Goal: Find contact information: Obtain details needed to contact an individual or organization

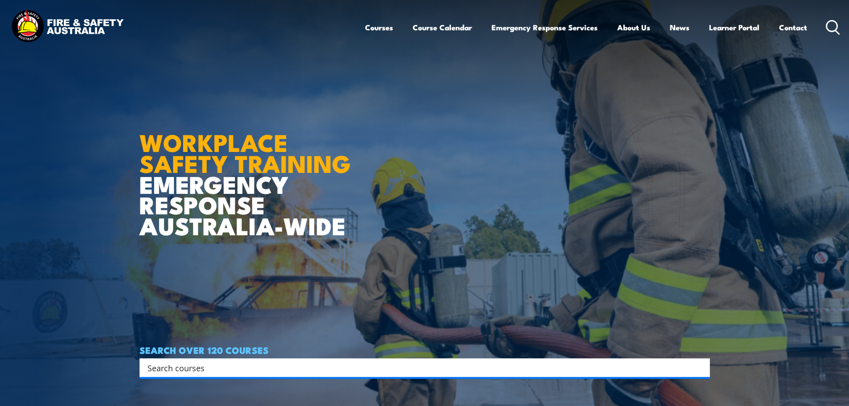
click at [783, 27] on link "Contact" at bounding box center [793, 28] width 28 height 24
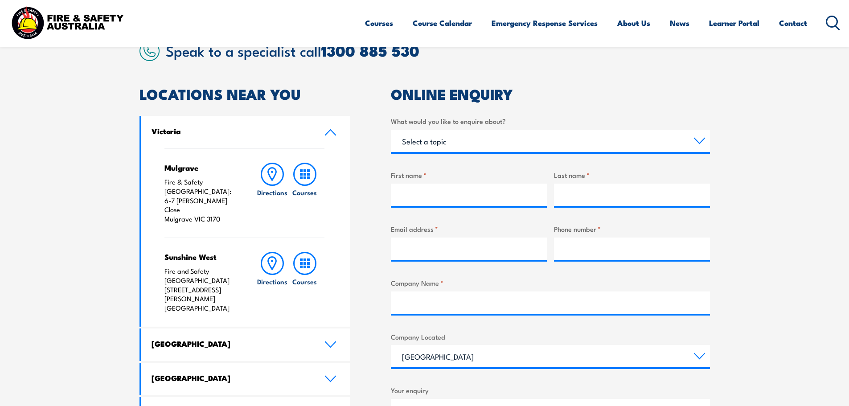
scroll to position [223, 0]
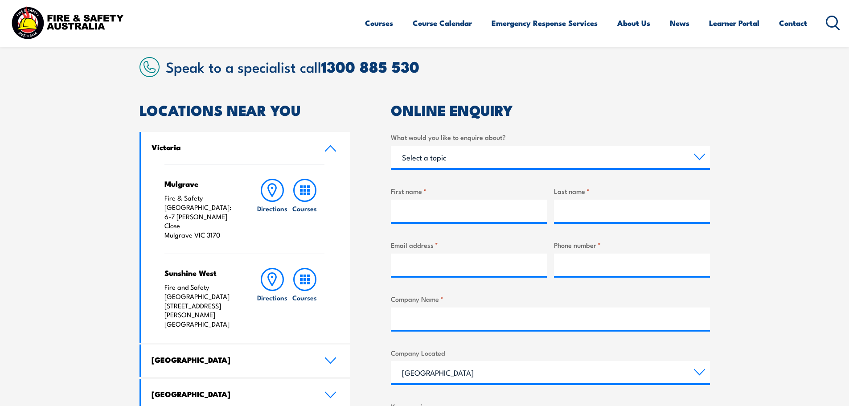
click at [334, 147] on icon at bounding box center [330, 148] width 12 height 7
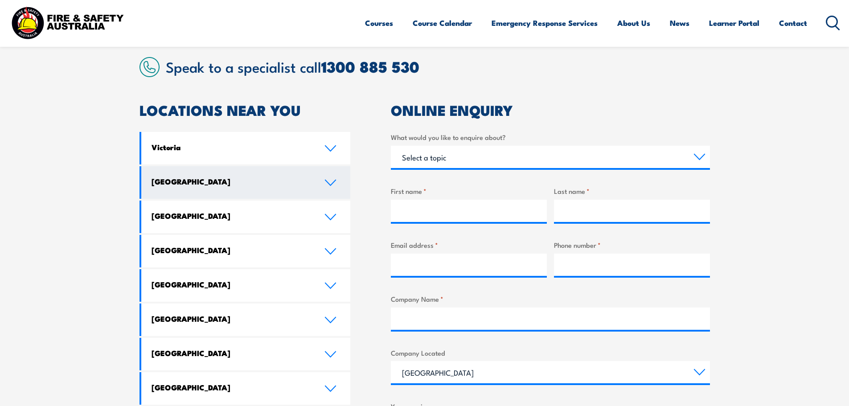
click at [329, 181] on icon at bounding box center [330, 182] width 12 height 7
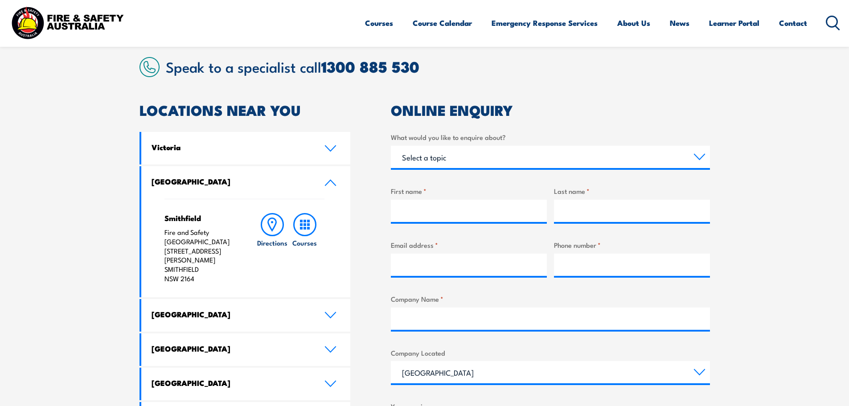
click at [329, 181] on icon at bounding box center [330, 182] width 12 height 7
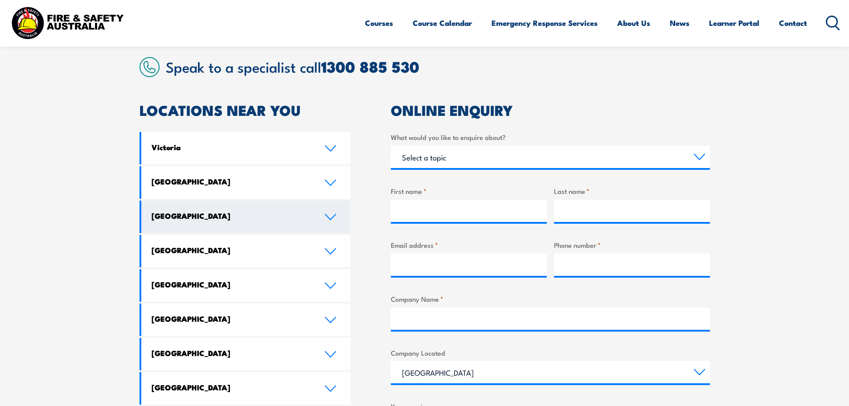
click at [332, 218] on icon at bounding box center [330, 216] width 10 height 5
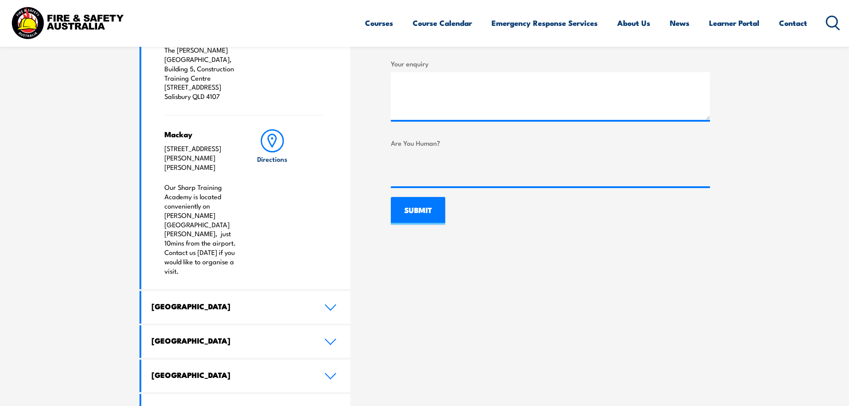
scroll to position [579, 0]
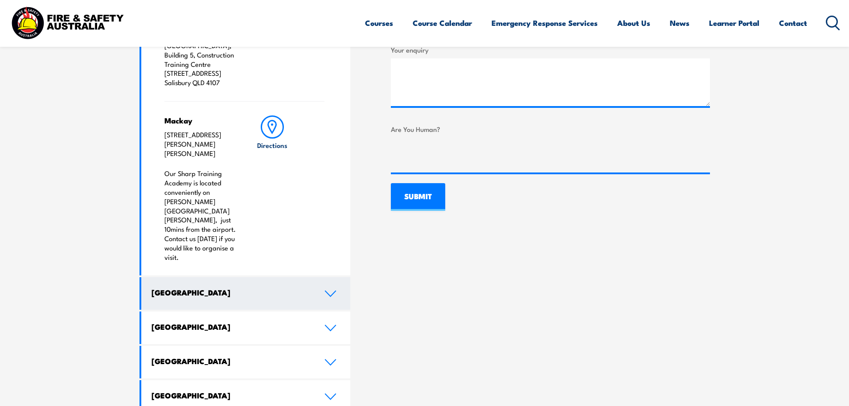
click at [333, 290] on icon at bounding box center [330, 293] width 12 height 7
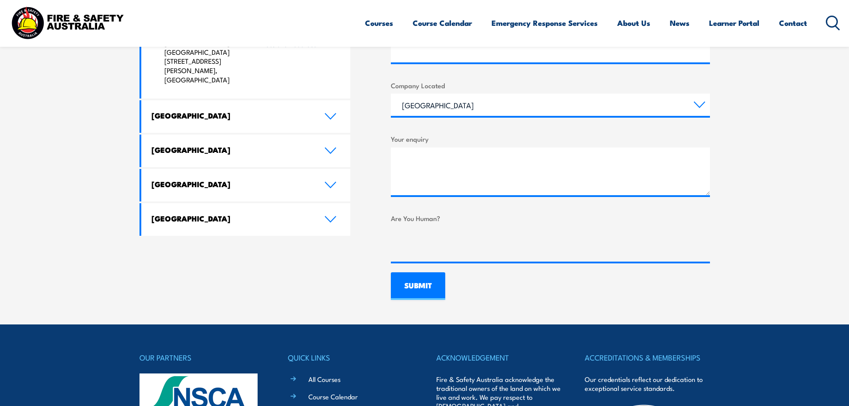
scroll to position [357, 0]
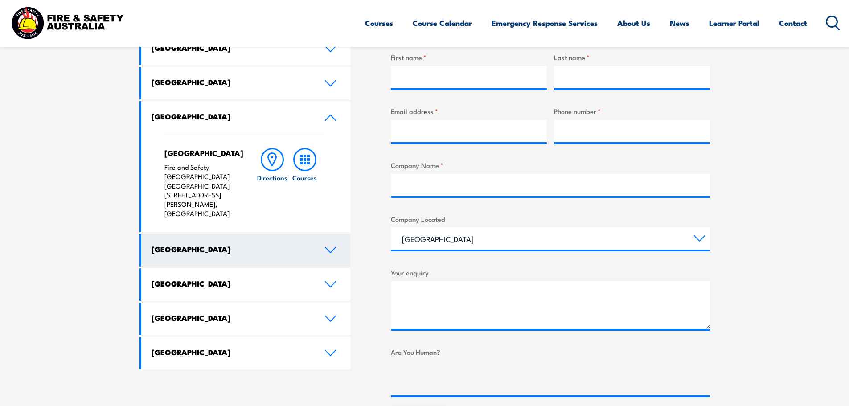
click at [326, 246] on icon at bounding box center [330, 249] width 12 height 7
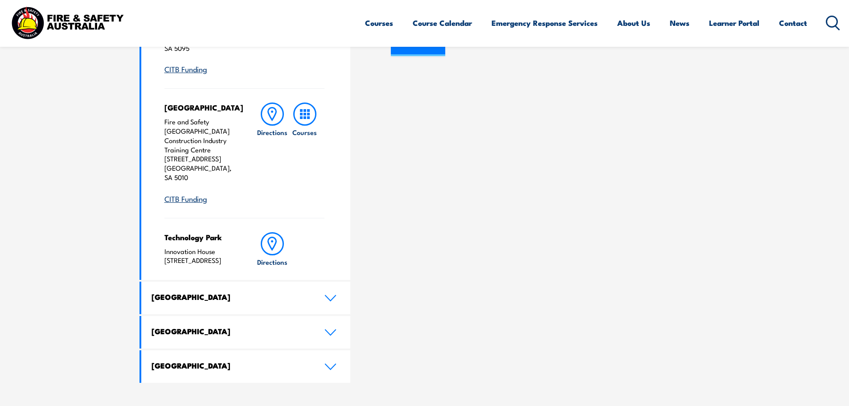
scroll to position [758, 0]
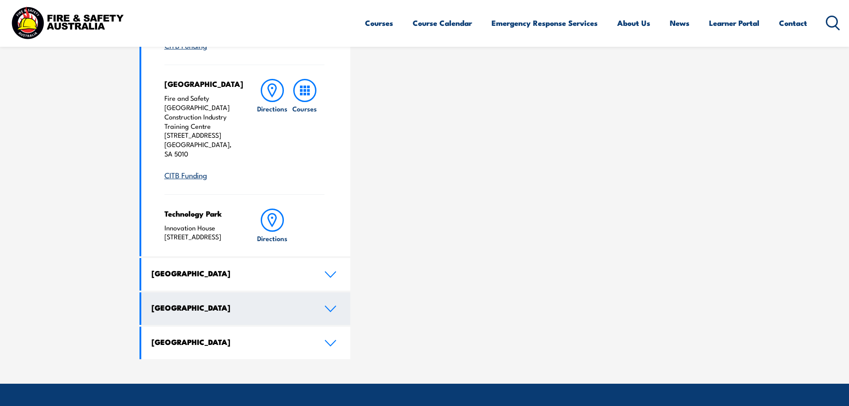
click at [330, 305] on icon at bounding box center [330, 308] width 12 height 7
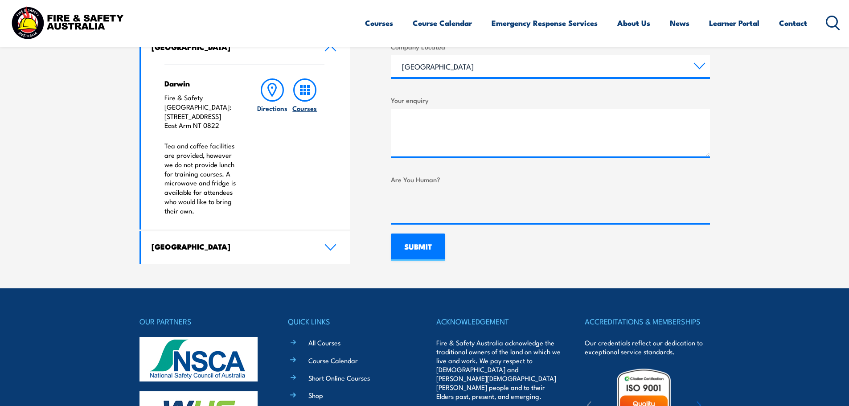
scroll to position [533, 0]
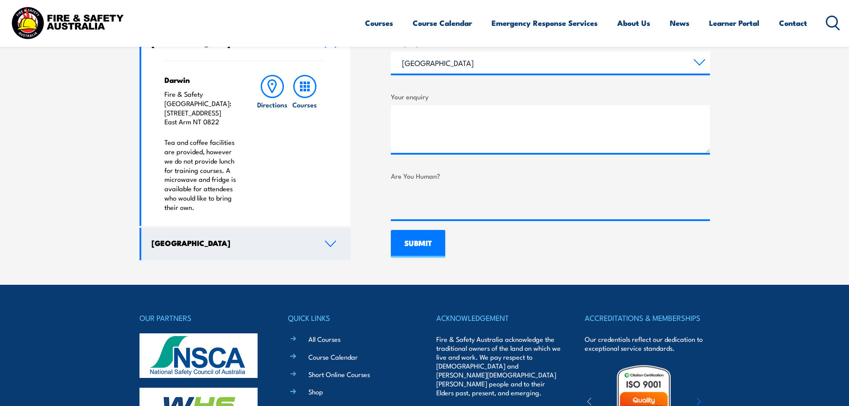
click at [329, 229] on link "[GEOGRAPHIC_DATA]" at bounding box center [245, 244] width 209 height 33
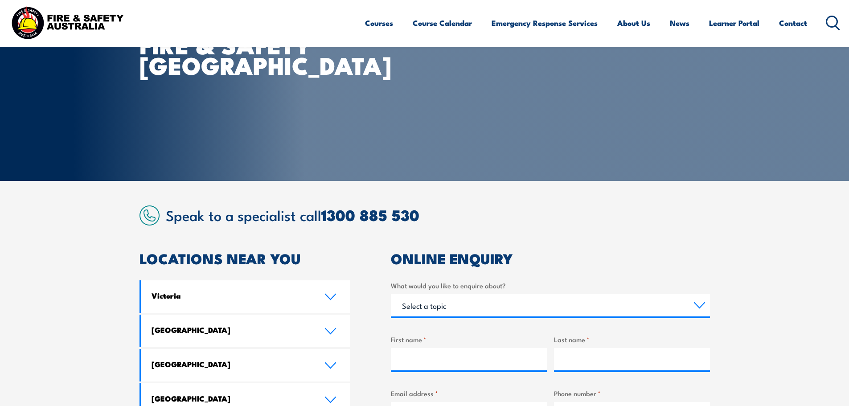
scroll to position [0, 0]
